Goal: Information Seeking & Learning: Learn about a topic

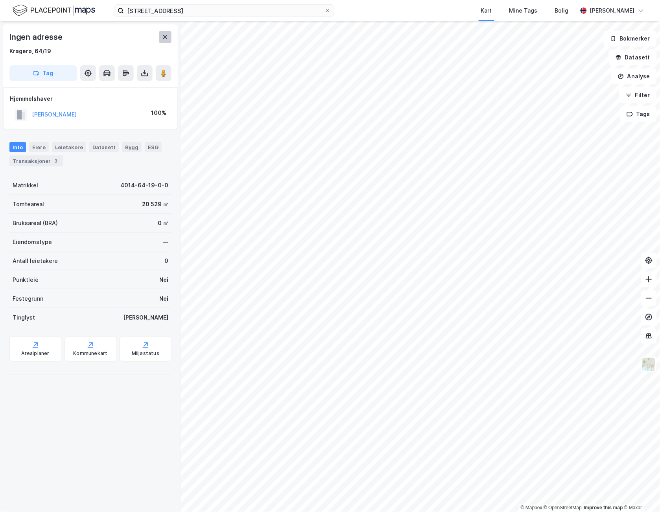
click at [163, 33] on button at bounding box center [165, 37] width 13 height 13
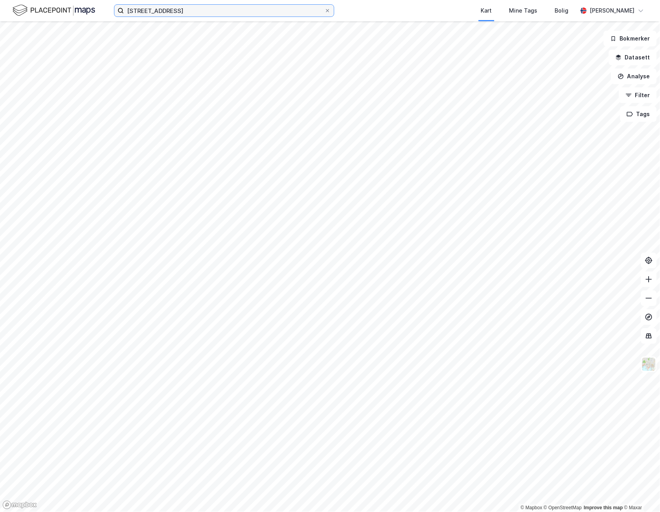
click at [183, 10] on input "[STREET_ADDRESS]" at bounding box center [224, 11] width 201 height 12
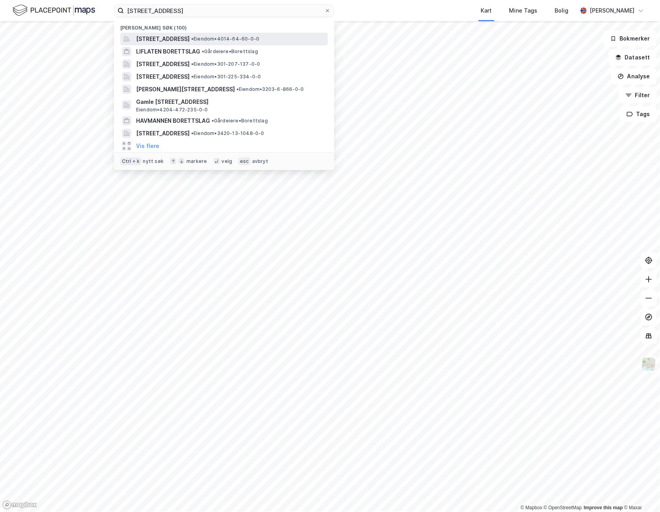
click at [243, 33] on div "[STREET_ADDRESS] • Eiendom • 4014-64-60-0-0" at bounding box center [224, 39] width 208 height 13
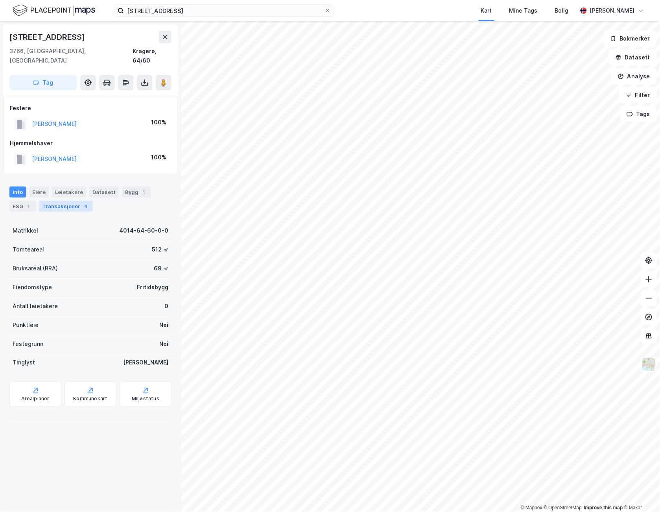
click at [66, 201] on div "Transaksjoner 4" at bounding box center [66, 206] width 54 height 11
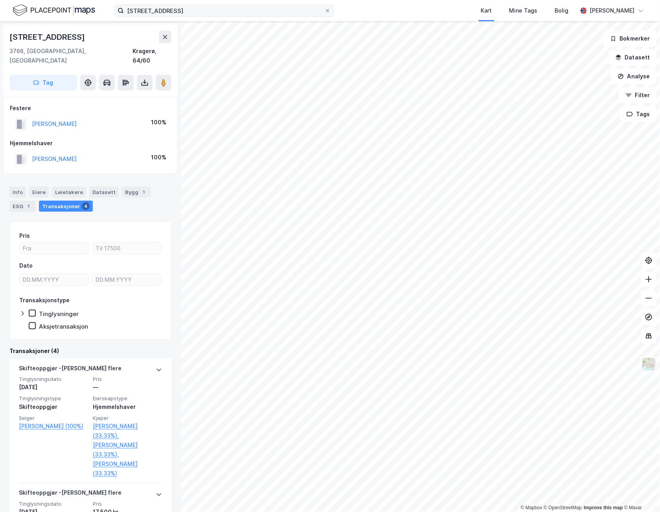
click at [326, 7] on label "[STREET_ADDRESS]" at bounding box center [224, 10] width 220 height 13
click at [324, 7] on input "[STREET_ADDRESS]" at bounding box center [224, 11] width 201 height 12
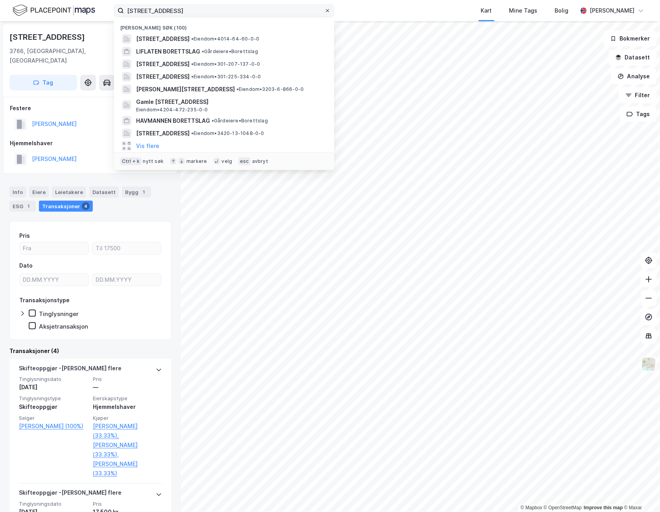
click at [326, 8] on icon at bounding box center [327, 10] width 5 height 5
click at [324, 8] on input "[STREET_ADDRESS]" at bounding box center [224, 11] width 201 height 12
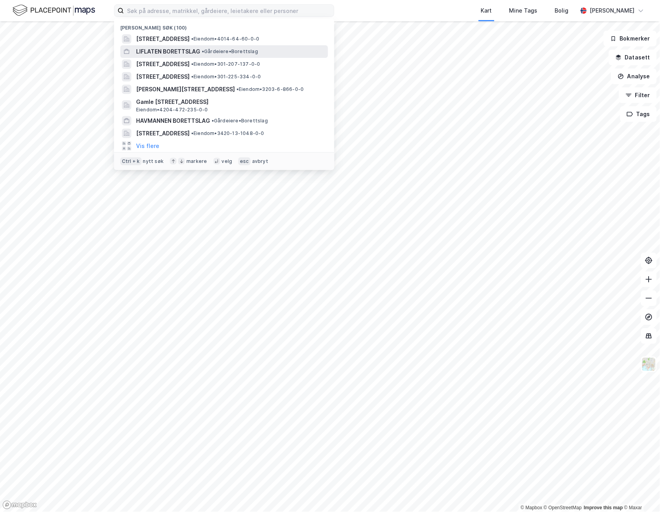
click at [202, 47] on div "LIFLATEN BORETTSLAG • Gårdeiere • Borettslag" at bounding box center [231, 51] width 190 height 9
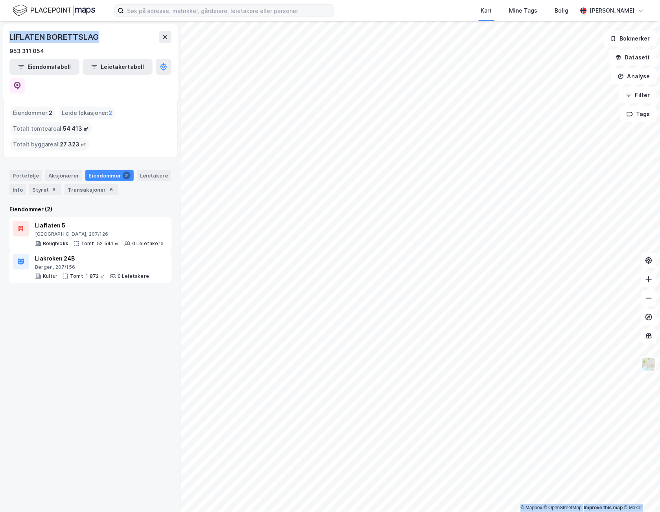
drag, startPoint x: 103, startPoint y: 37, endPoint x: -16, endPoint y: 39, distance: 118.8
click at [0, 39] on html "Kart Mine Tags Bolig [PERSON_NAME] © Mapbox © OpenStreetMap Improve this map © …" at bounding box center [330, 256] width 660 height 512
copy div "© Mapbox © OpenStreetMap Improve this map © Maxar LIFLATEN BORETTSLAG"
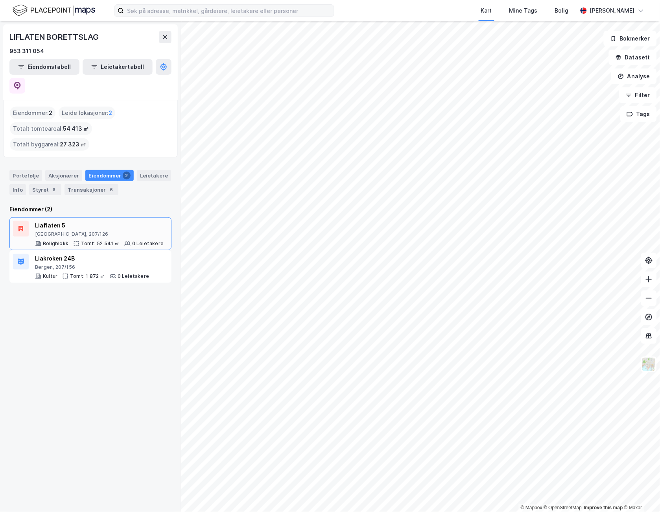
click at [81, 221] on div "Liaflaten 5" at bounding box center [99, 225] width 129 height 9
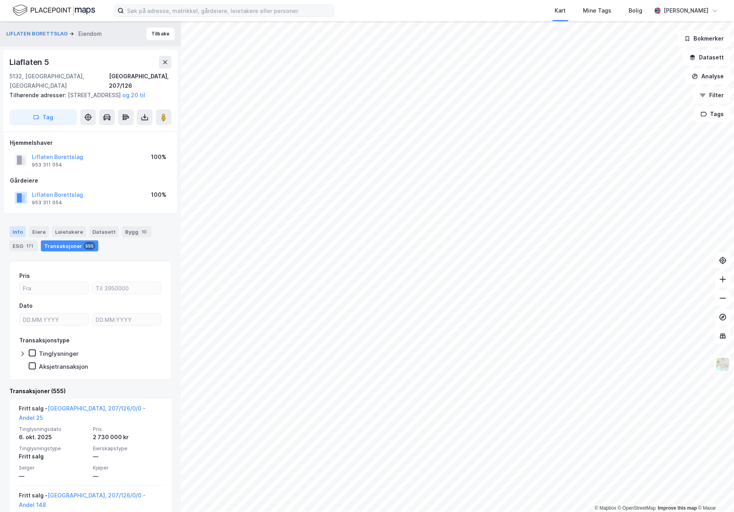
click at [16, 232] on div "Info" at bounding box center [17, 231] width 17 height 11
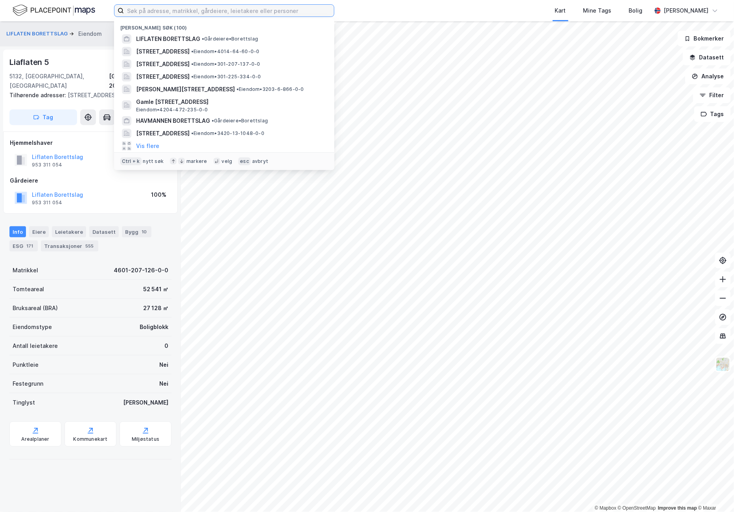
click at [208, 5] on input at bounding box center [229, 11] width 210 height 12
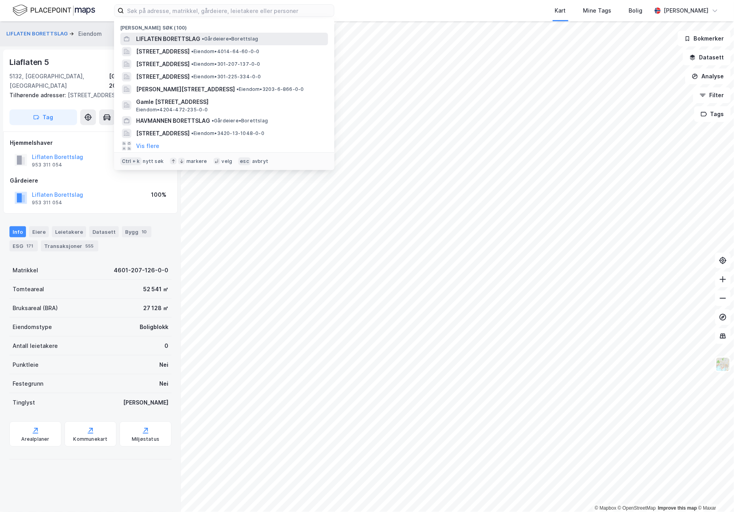
click at [149, 38] on span "LIFLATEN BORETTSLAG" at bounding box center [168, 38] width 64 height 9
